Goal: Find specific page/section: Find specific page/section

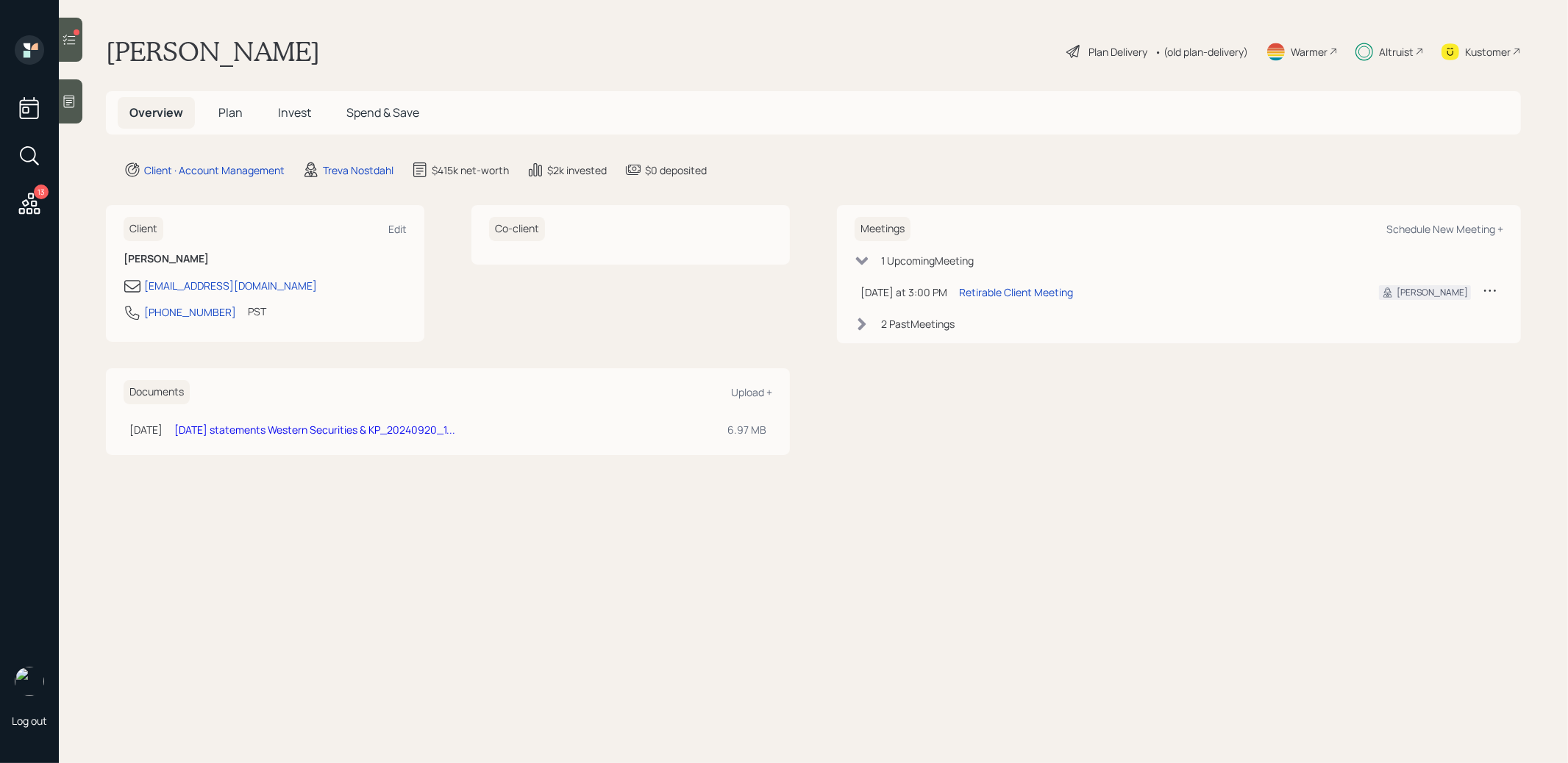
click at [32, 156] on icon at bounding box center [29, 156] width 27 height 27
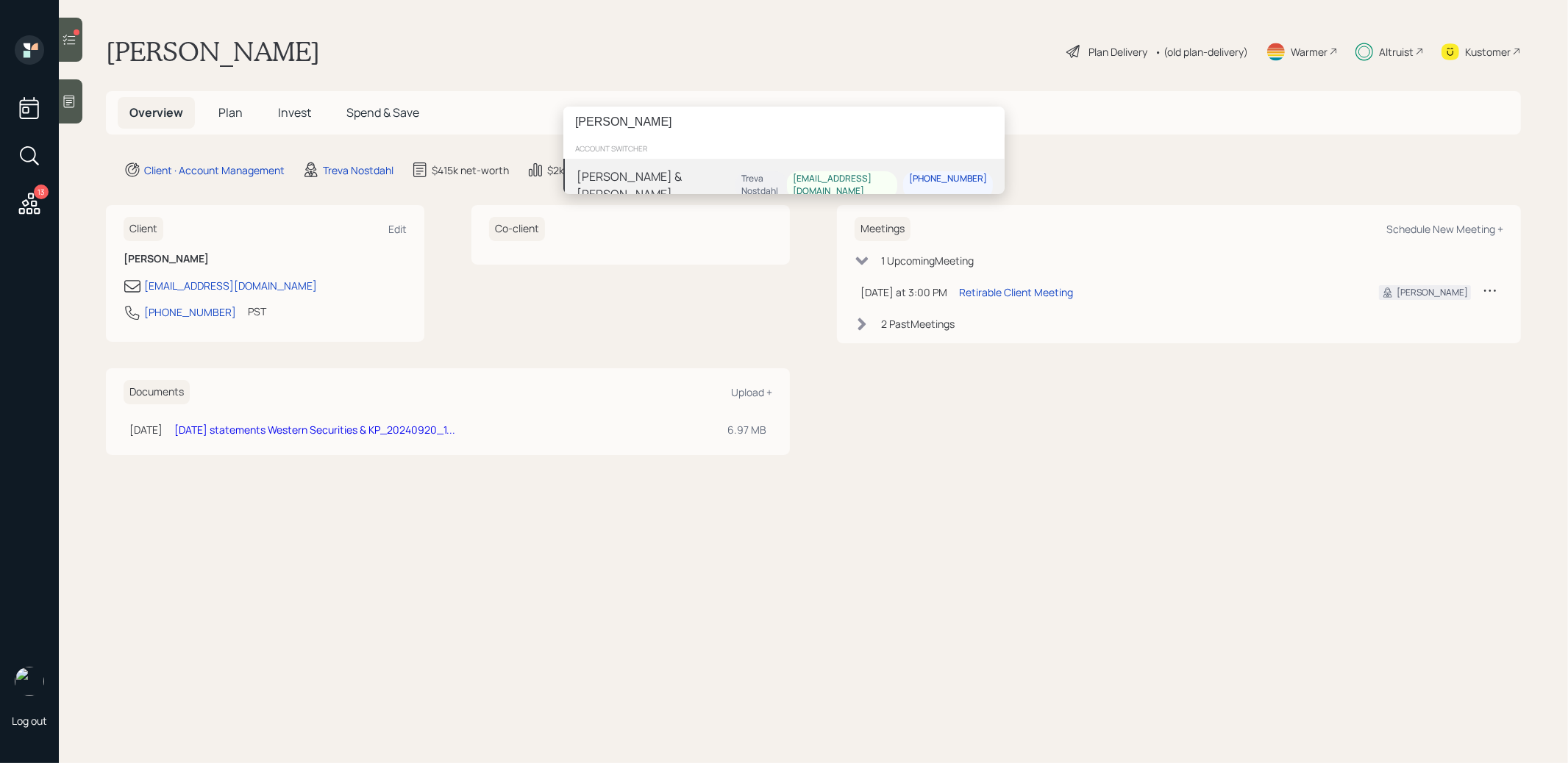
type input "[PERSON_NAME]"
click at [668, 176] on div "[PERSON_NAME] & [PERSON_NAME]" at bounding box center [656, 185] width 159 height 36
